Goal: Find specific page/section: Find specific page/section

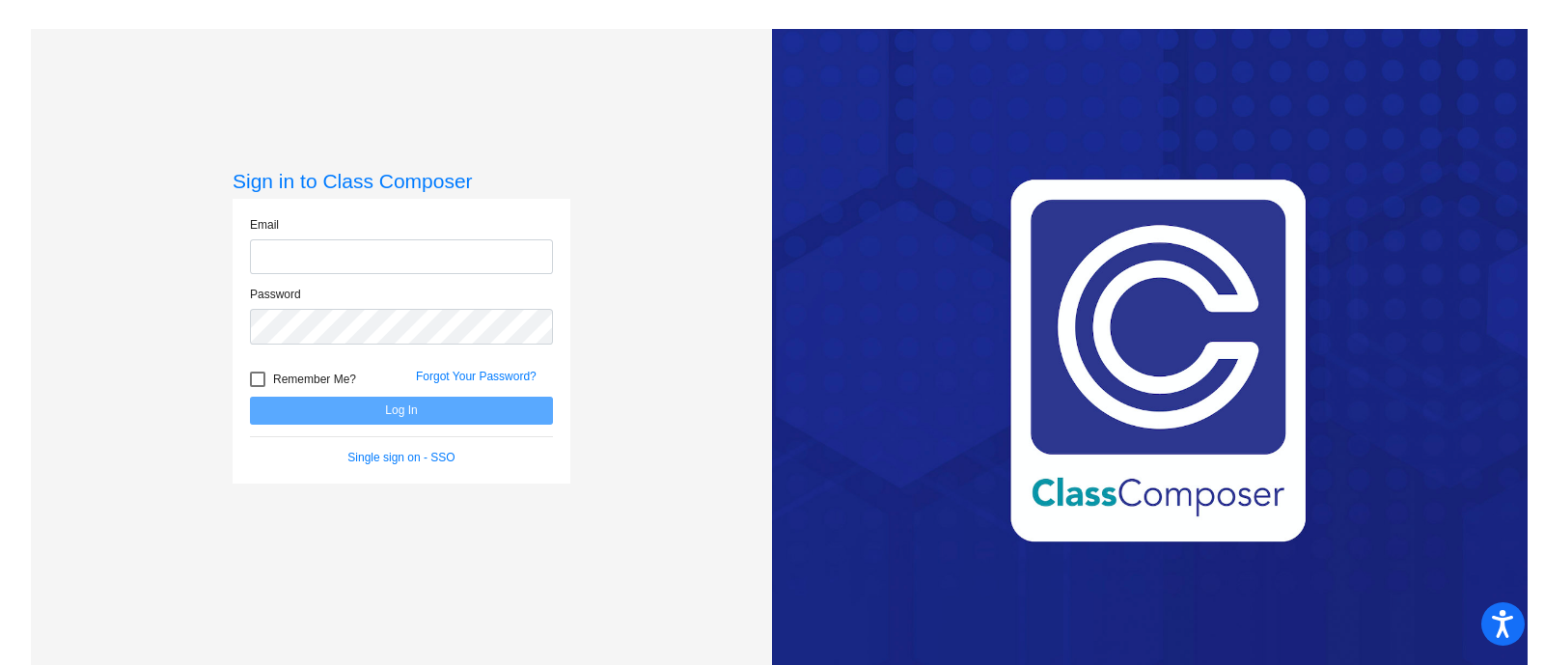
type input "[PERSON_NAME][EMAIL_ADDRESS][DOMAIN_NAME]"
click at [364, 410] on button "Log In" at bounding box center [401, 411] width 303 height 28
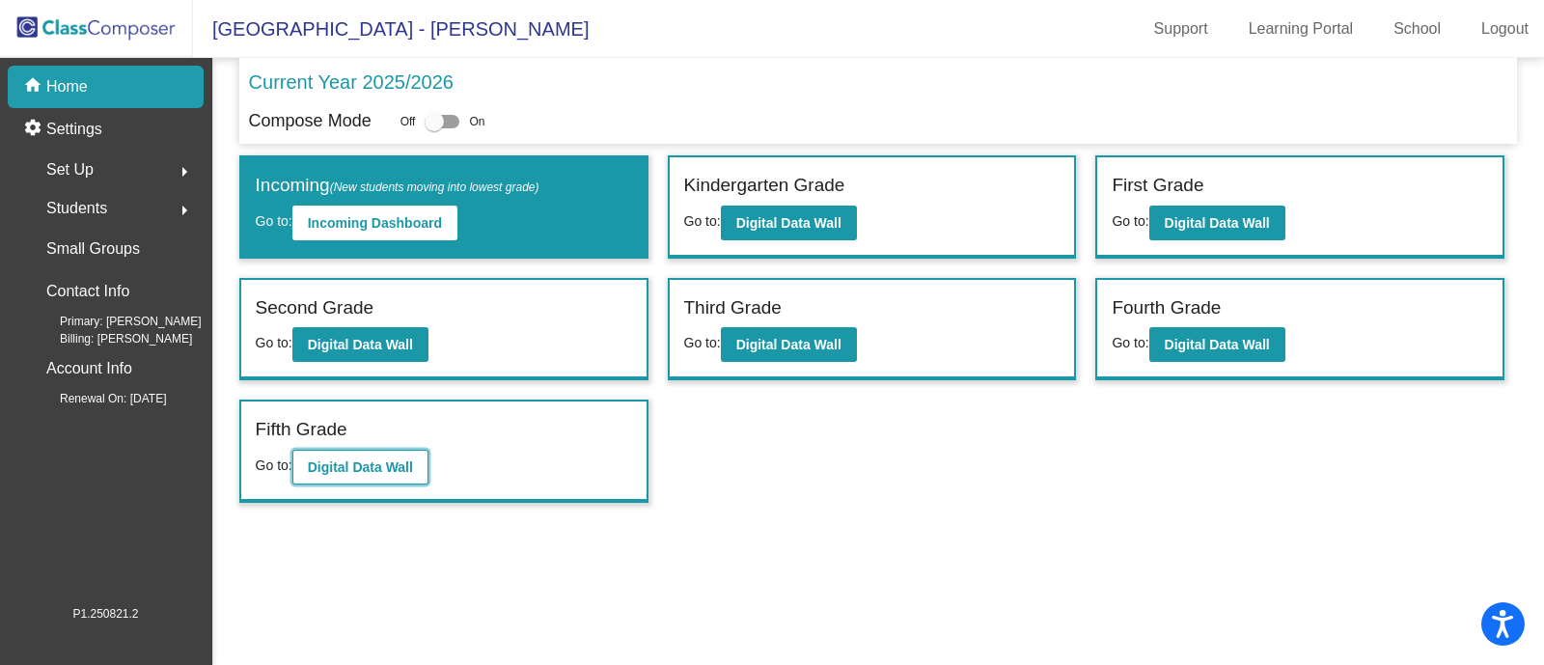
click at [339, 464] on b "Digital Data Wall" at bounding box center [360, 466] width 105 height 15
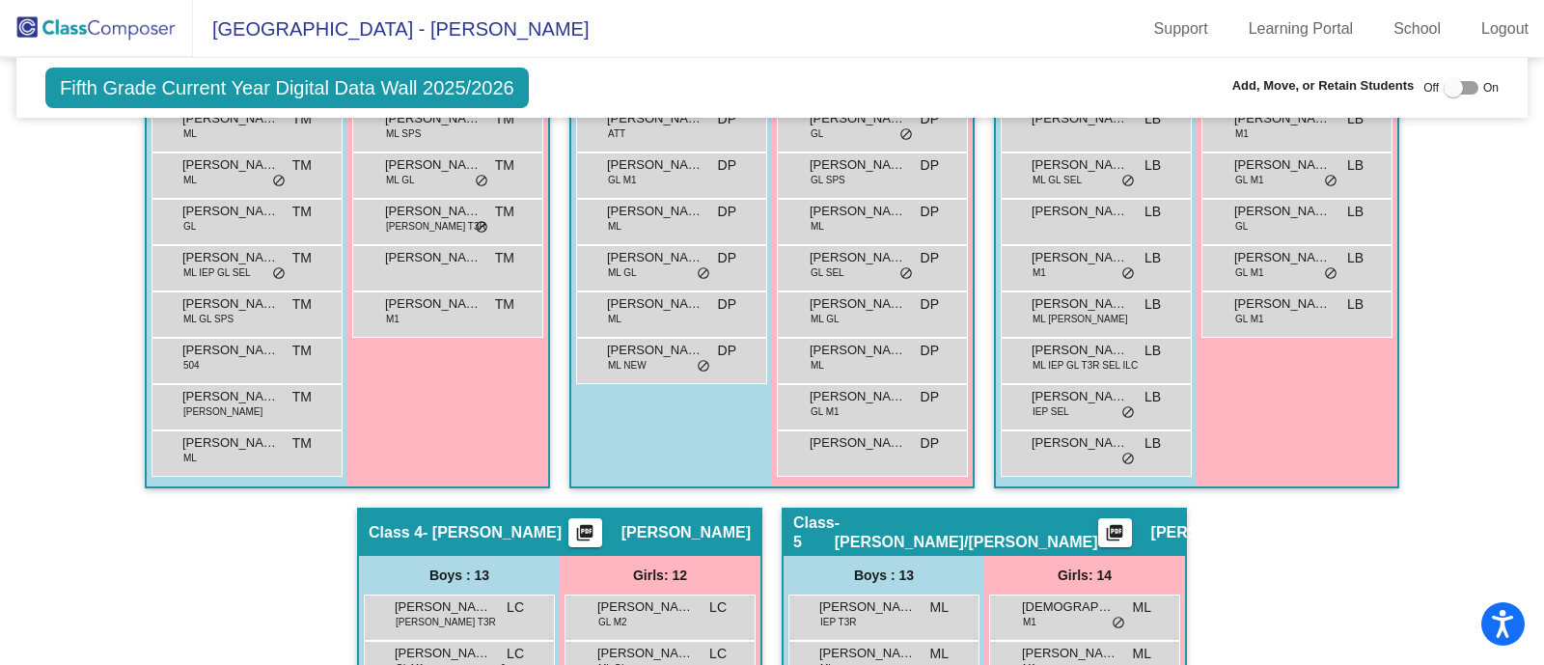
scroll to position [115, 0]
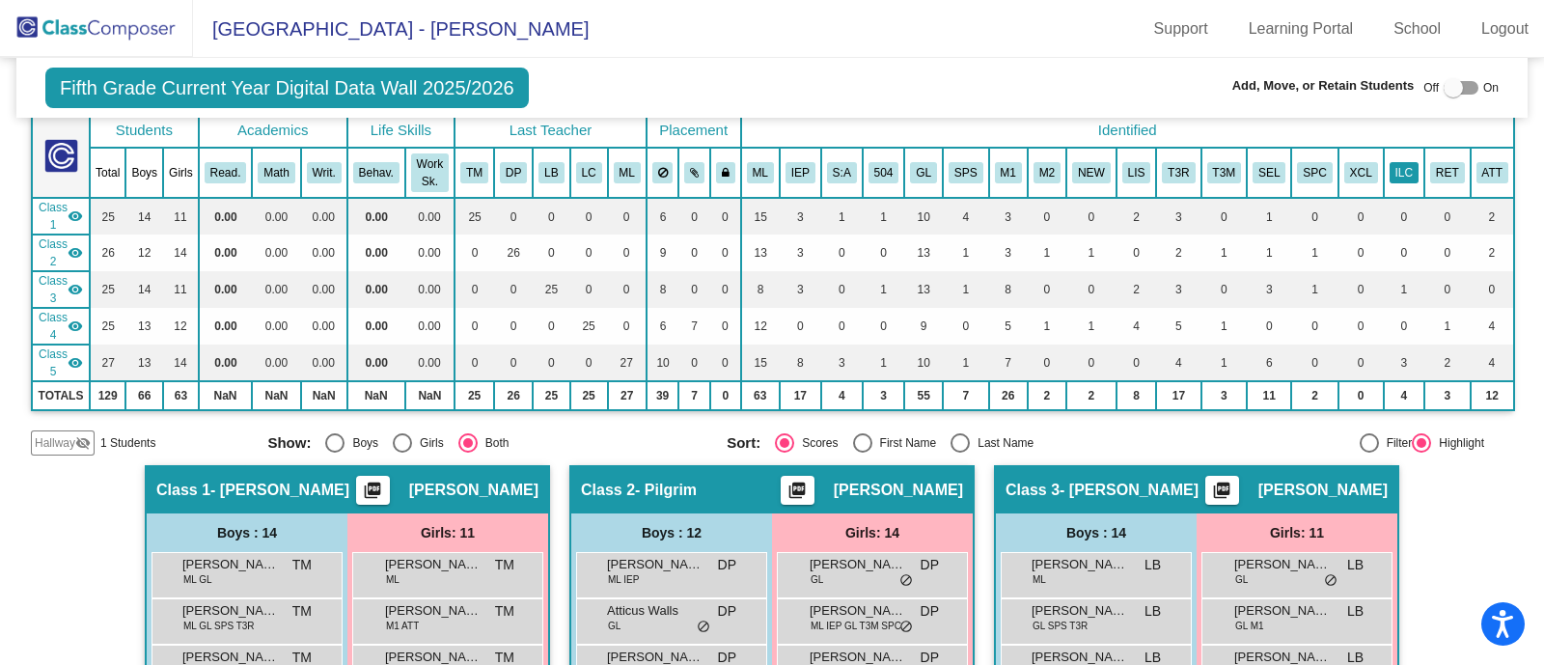
click at [1397, 174] on button "ILC" at bounding box center [1404, 172] width 29 height 21
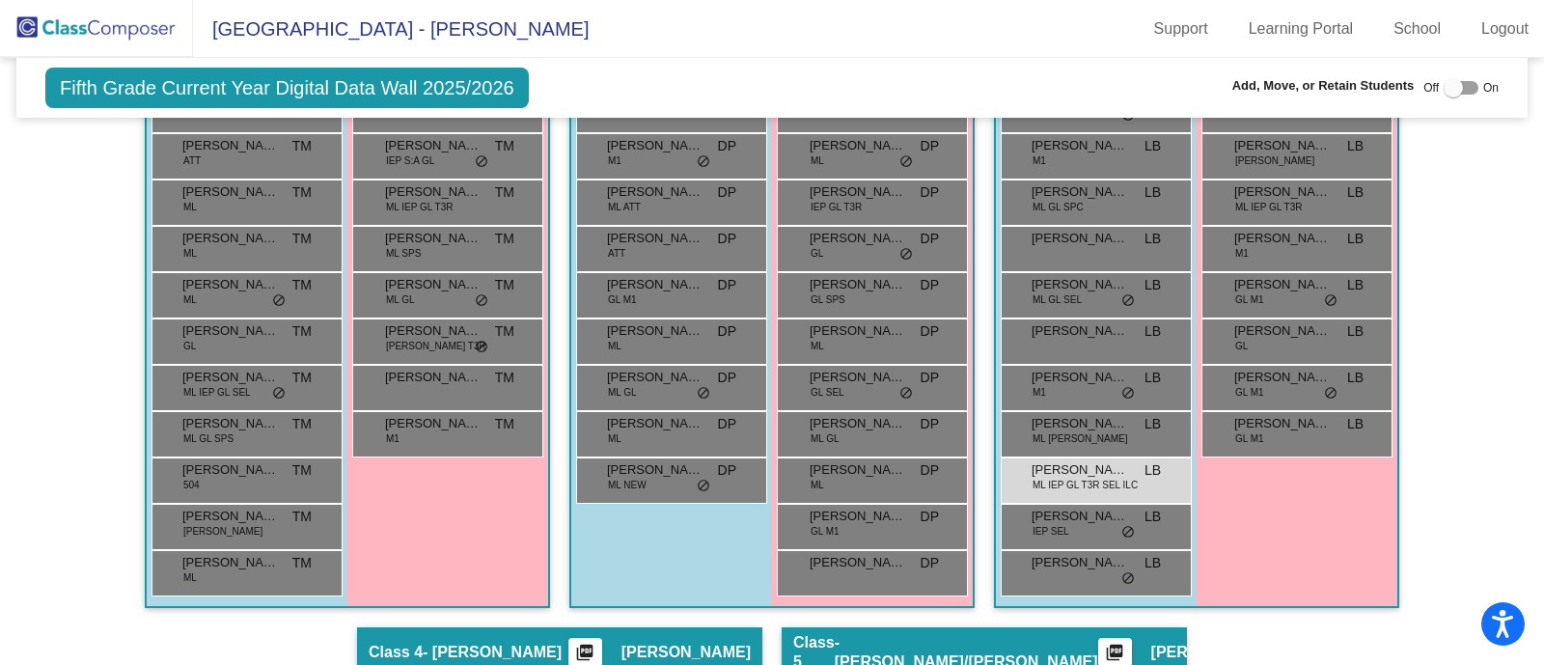
scroll to position [0, 0]
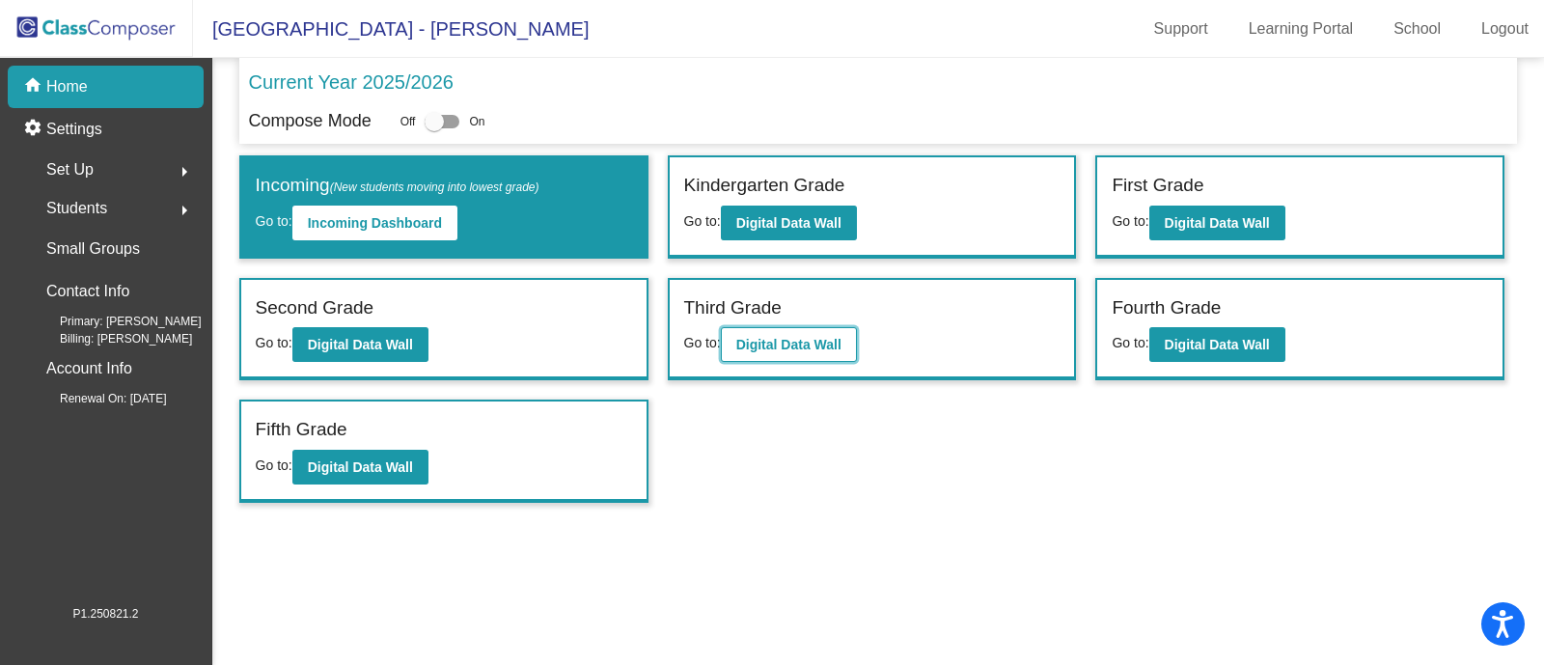
click at [791, 351] on button "Digital Data Wall" at bounding box center [789, 344] width 136 height 35
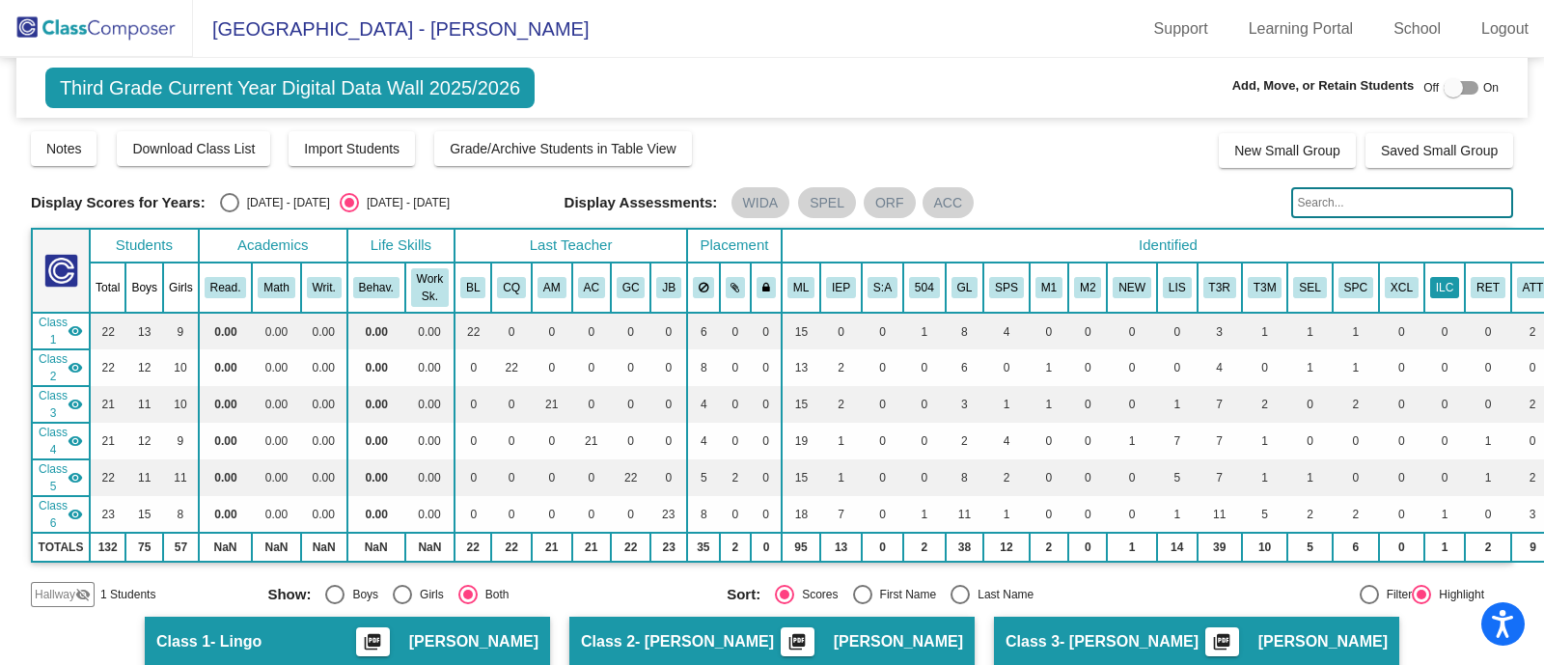
click at [1430, 287] on button "ILC" at bounding box center [1444, 287] width 29 height 21
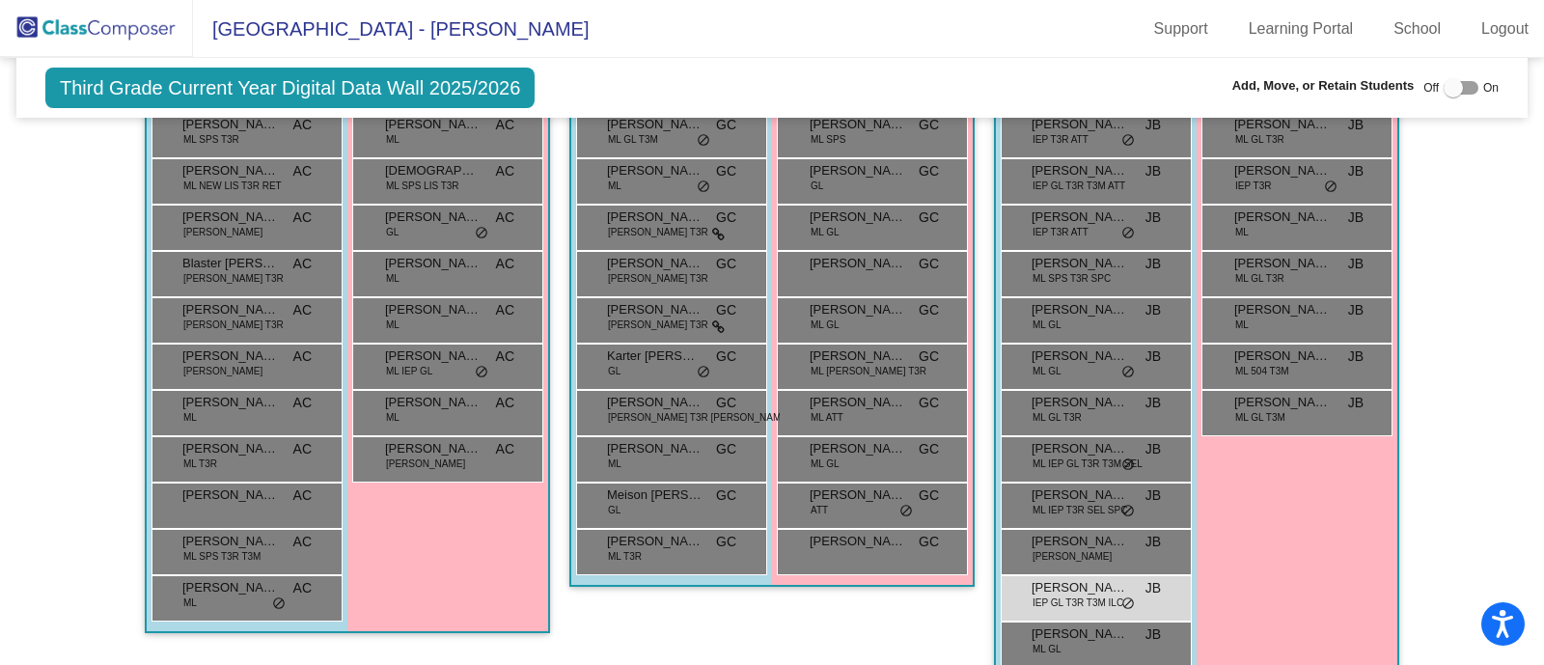
scroll to position [1117, 0]
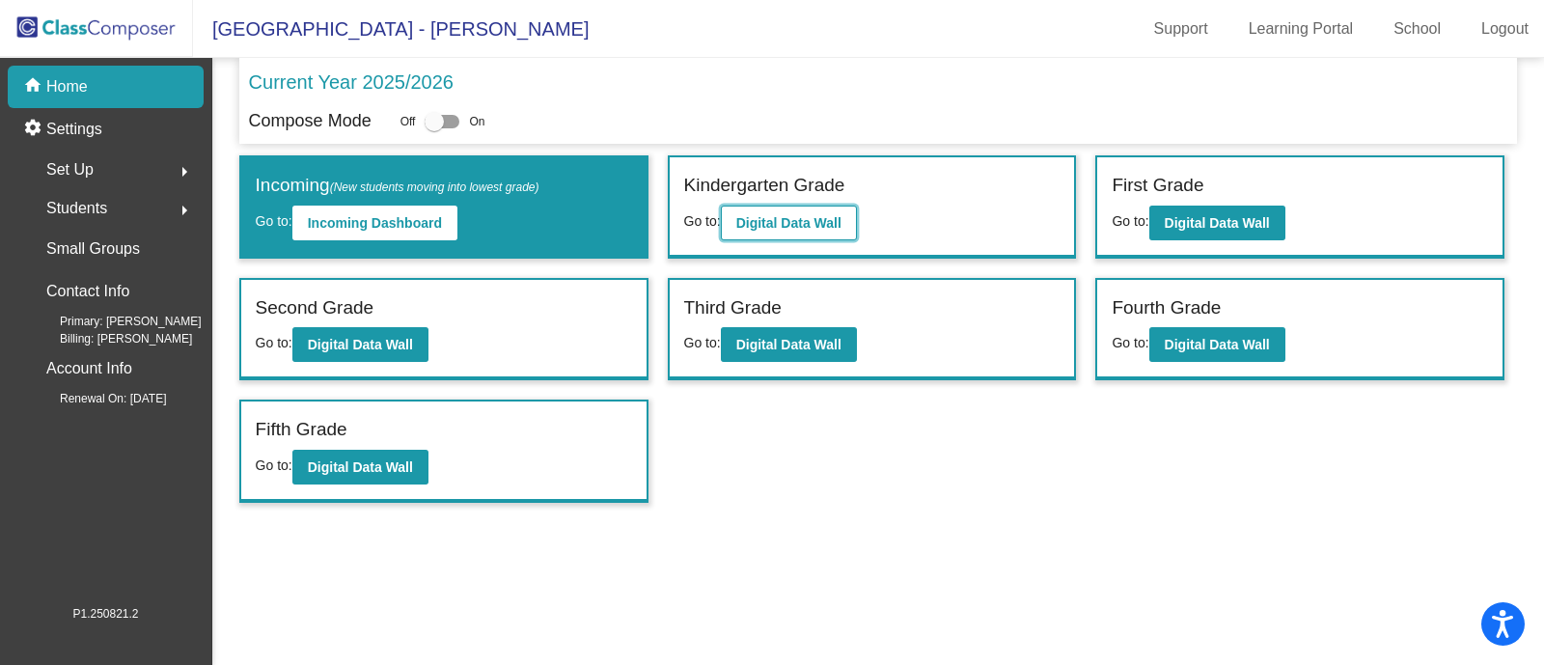
click at [777, 215] on b "Digital Data Wall" at bounding box center [788, 222] width 105 height 15
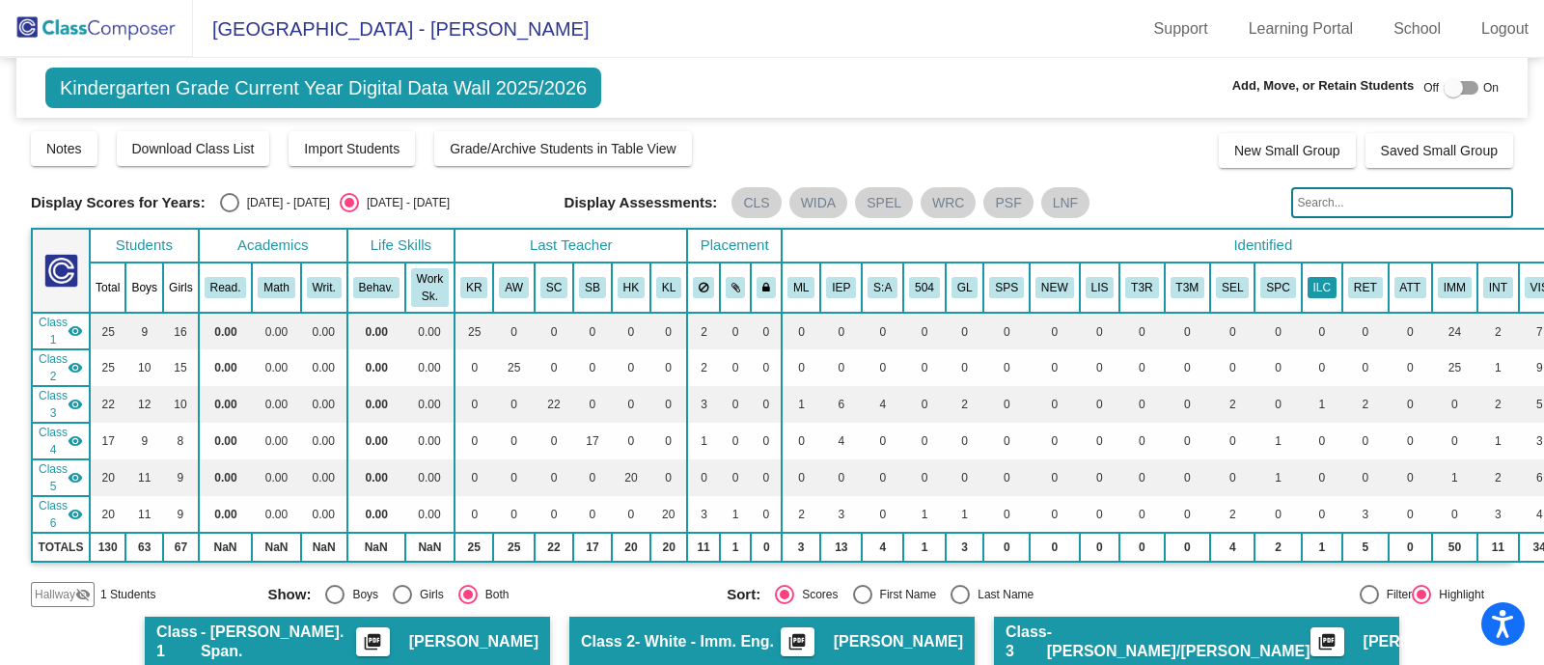
click at [1315, 285] on button "ILC" at bounding box center [1322, 287] width 29 height 21
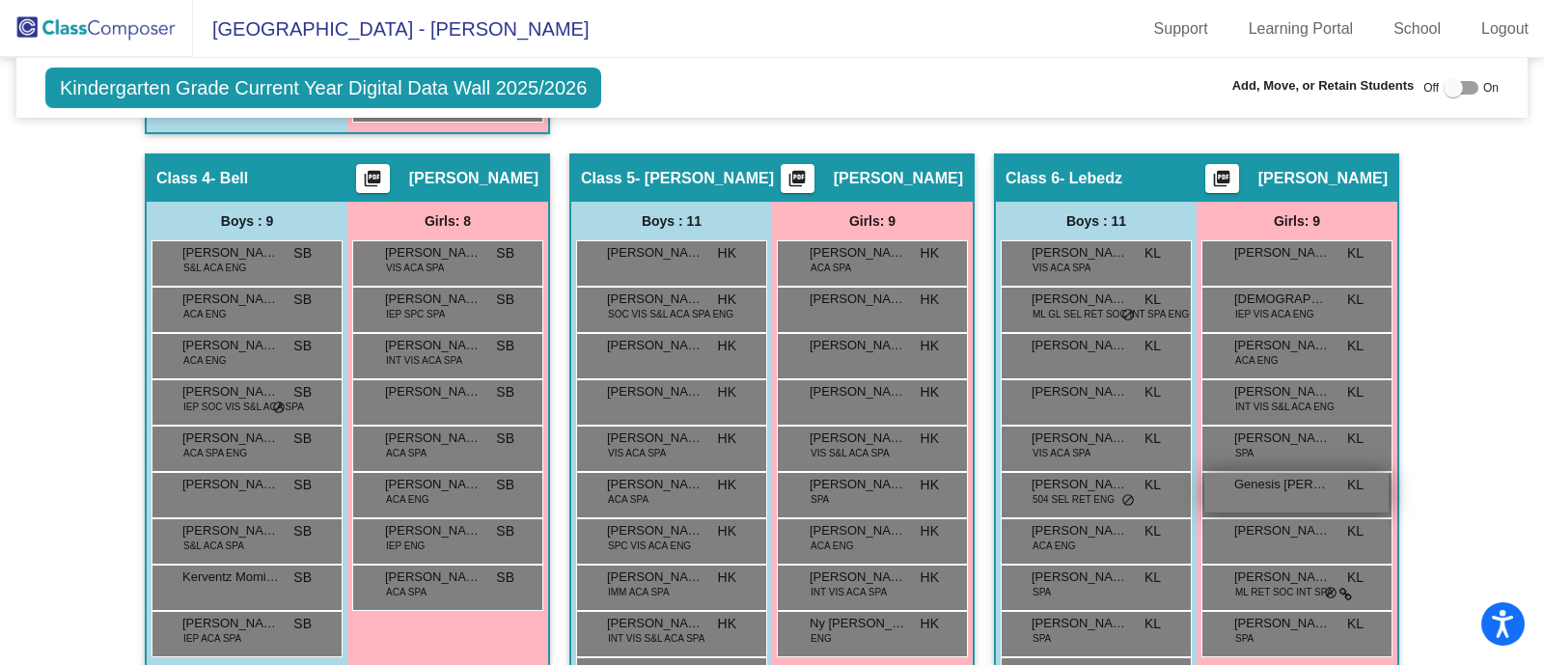
scroll to position [1443, 0]
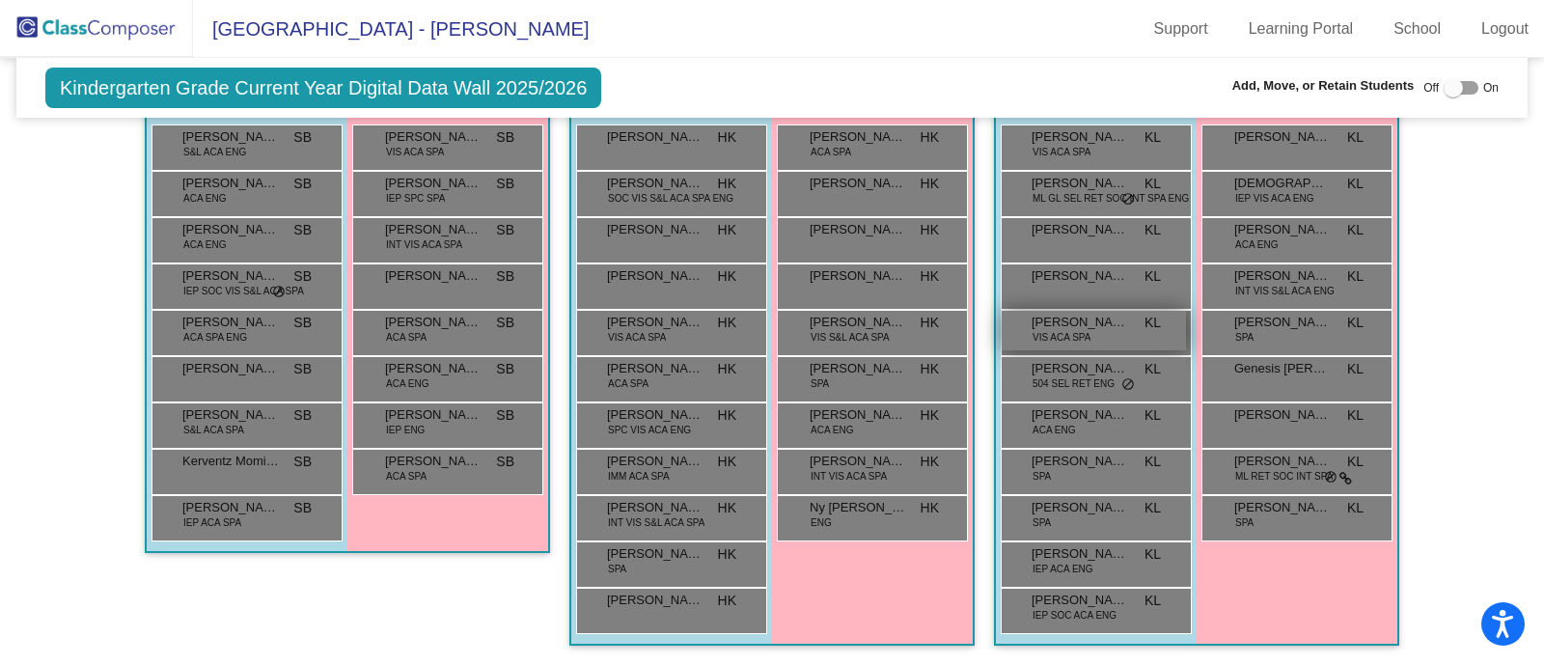
click at [1074, 316] on span "[PERSON_NAME] [PERSON_NAME]" at bounding box center [1080, 322] width 97 height 19
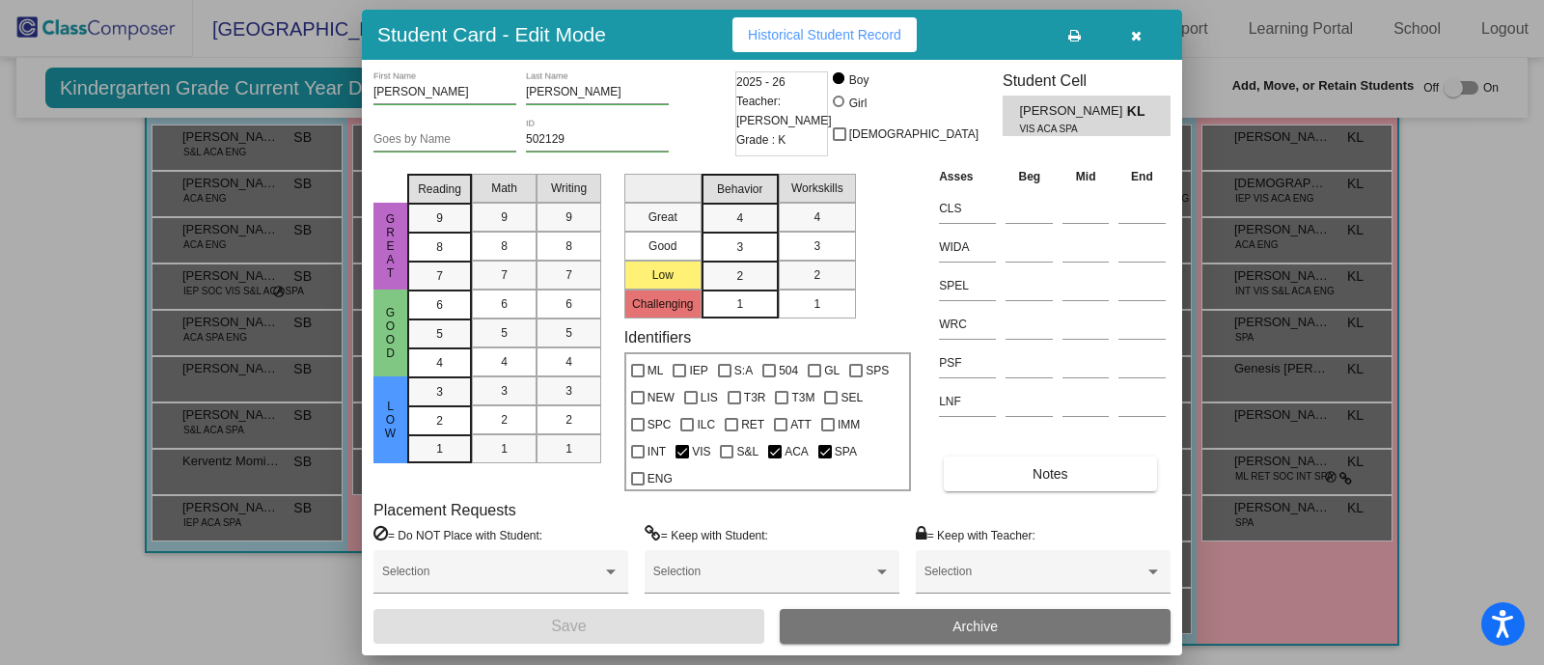
click at [1133, 42] on icon "button" at bounding box center [1136, 36] width 11 height 14
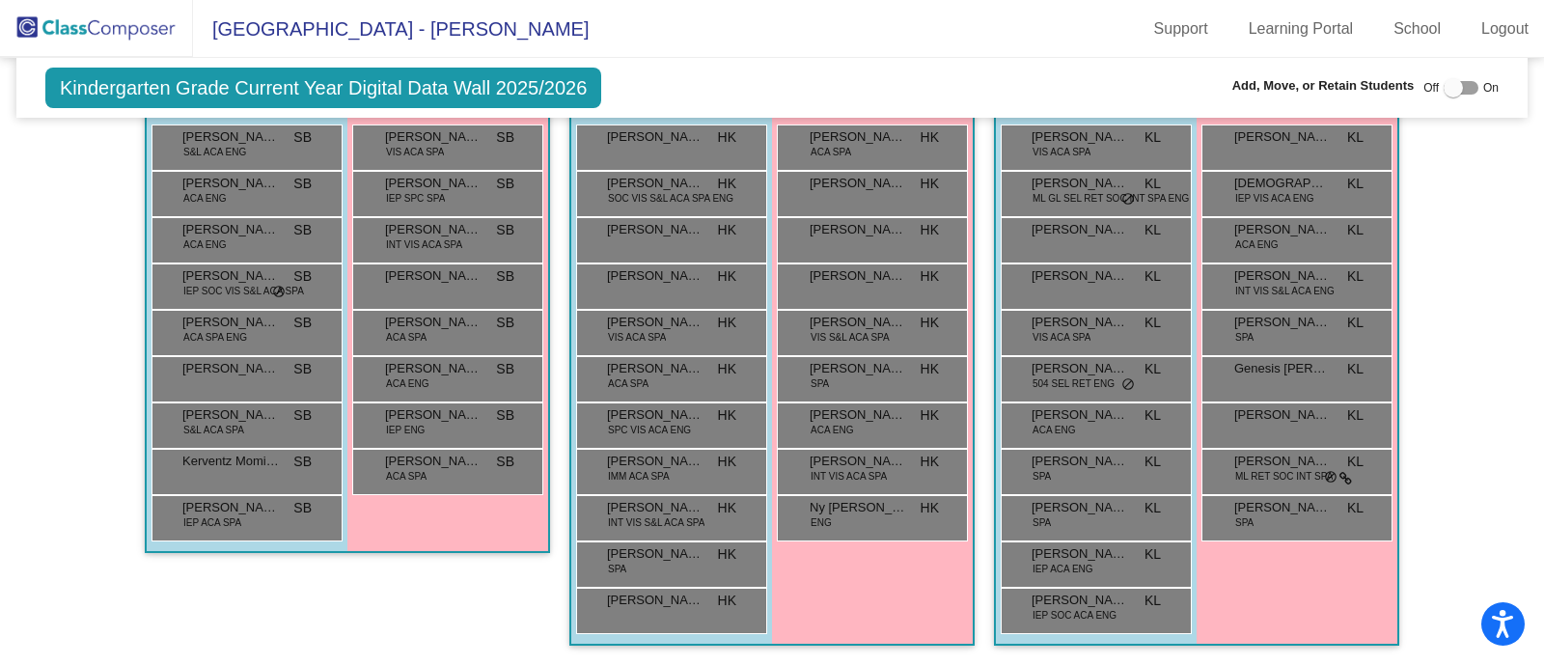
scroll to position [1322, 0]
